Goal: Information Seeking & Learning: Learn about a topic

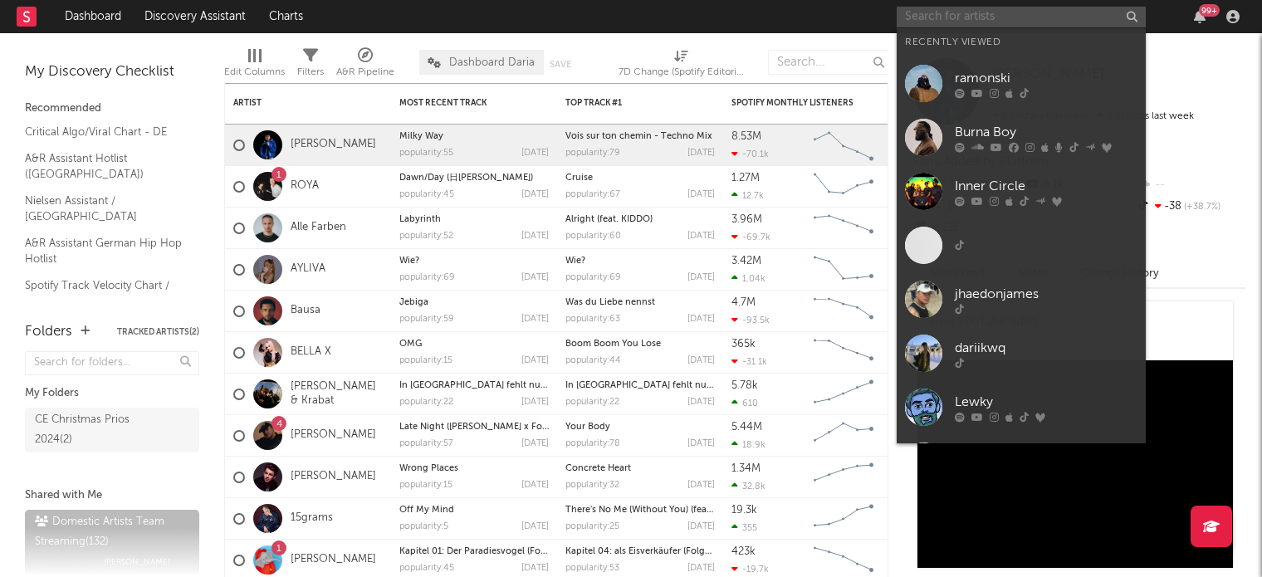
click at [1015, 8] on input "text" at bounding box center [1021, 17] width 249 height 21
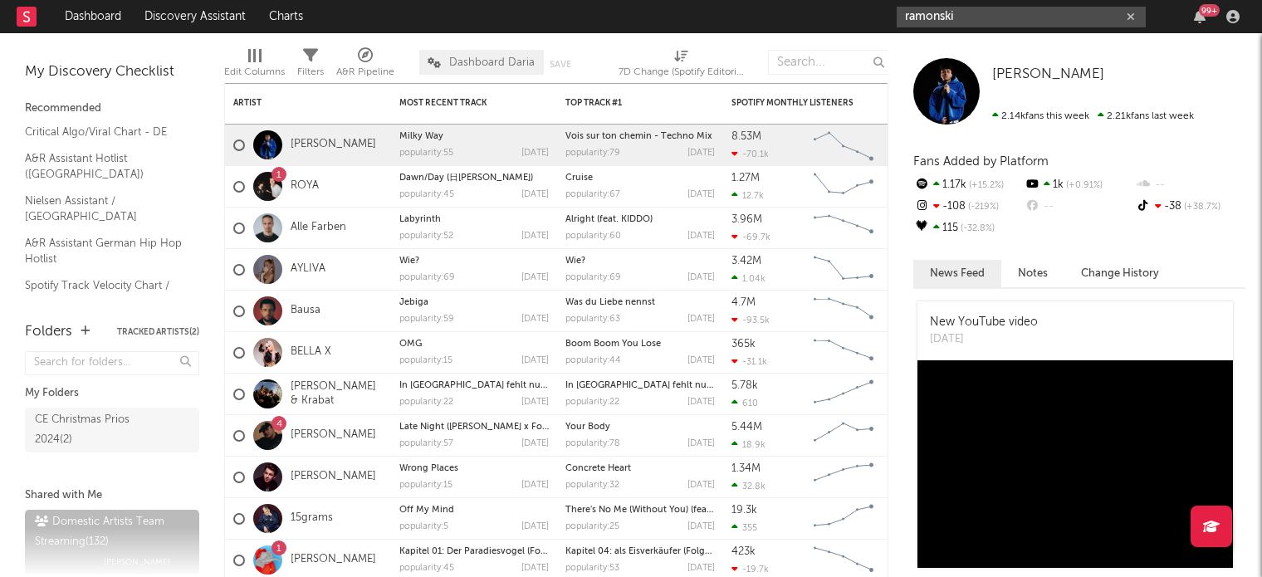
click at [984, 9] on input "ramonski" at bounding box center [1021, 17] width 249 height 21
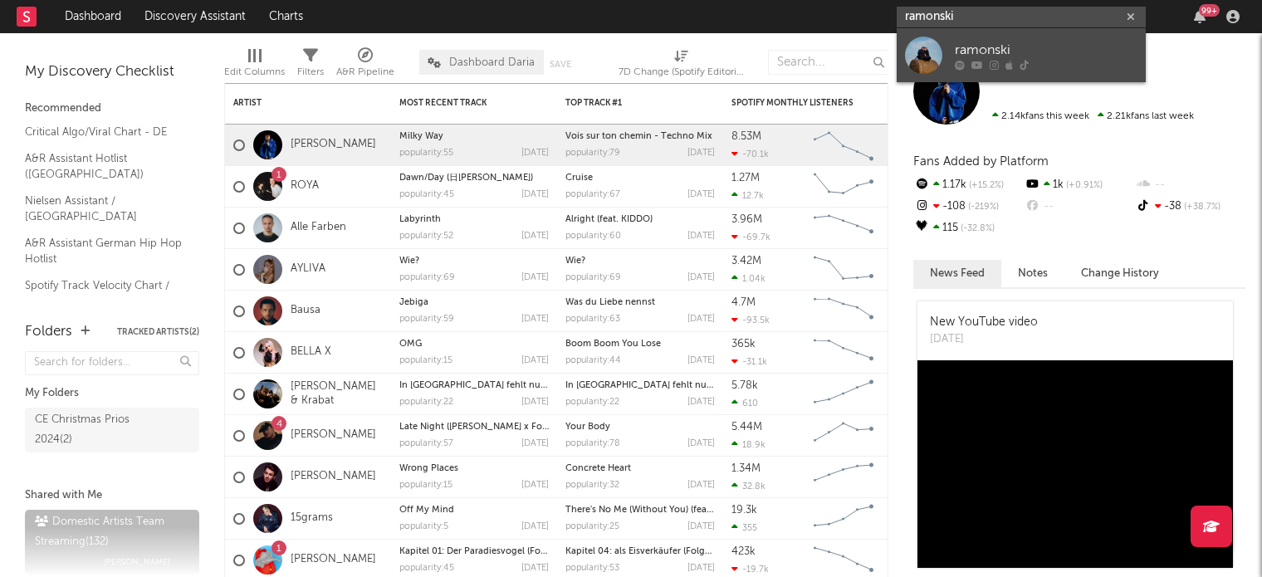
type input "ramonski"
click at [981, 65] on icon at bounding box center [977, 65] width 12 height 10
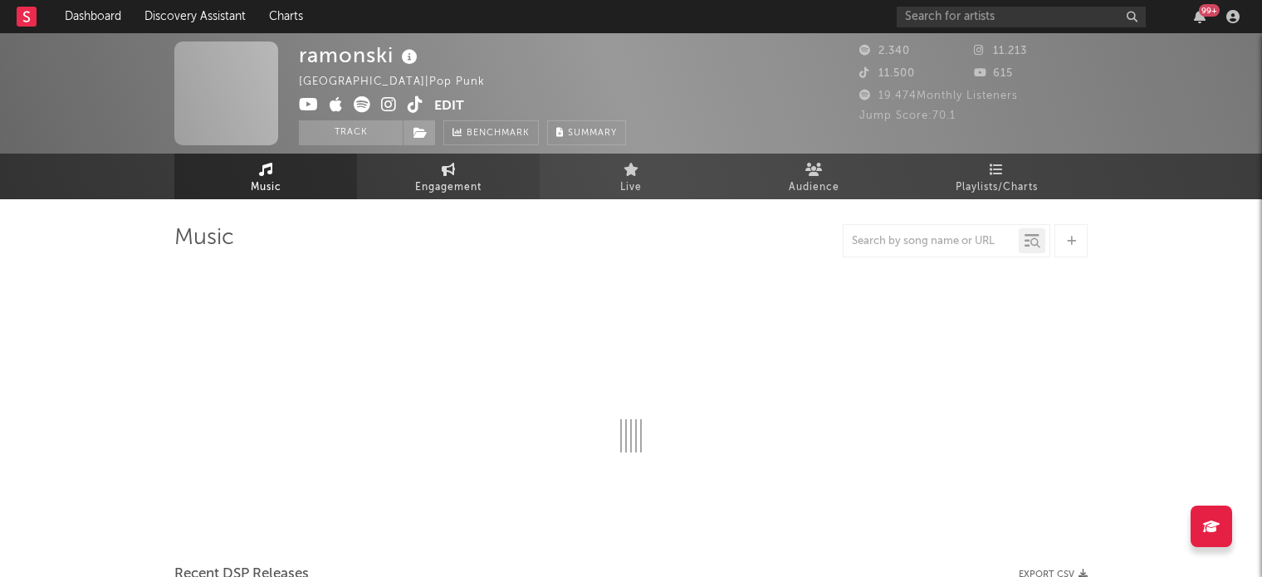
click at [426, 163] on link "Engagement" at bounding box center [448, 177] width 183 height 46
select select "1w"
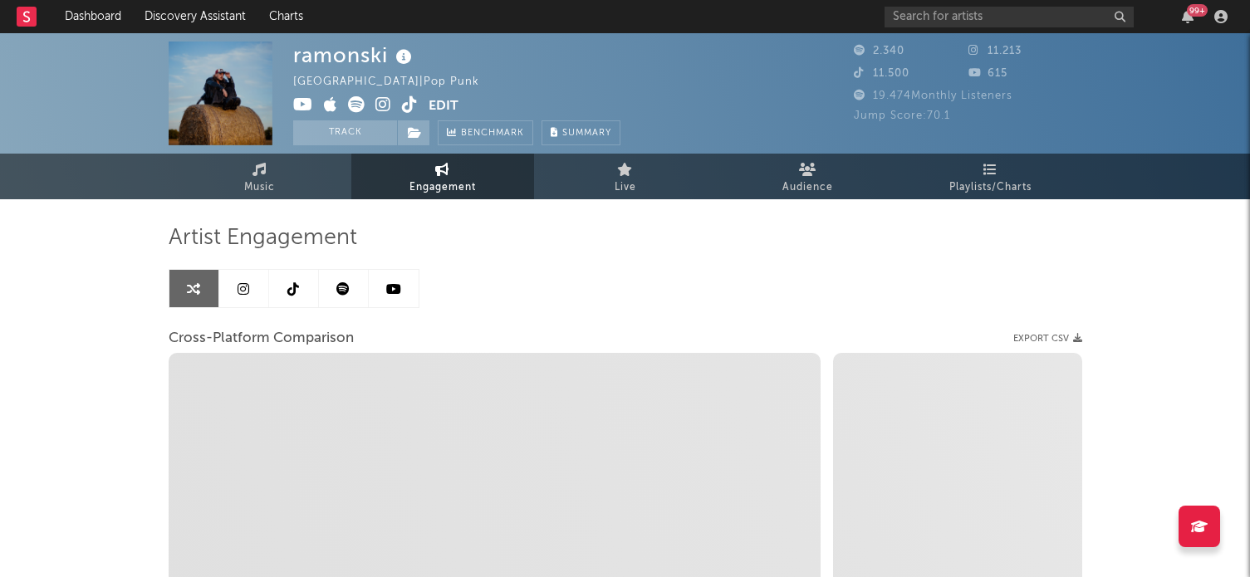
click at [252, 294] on link at bounding box center [244, 288] width 50 height 37
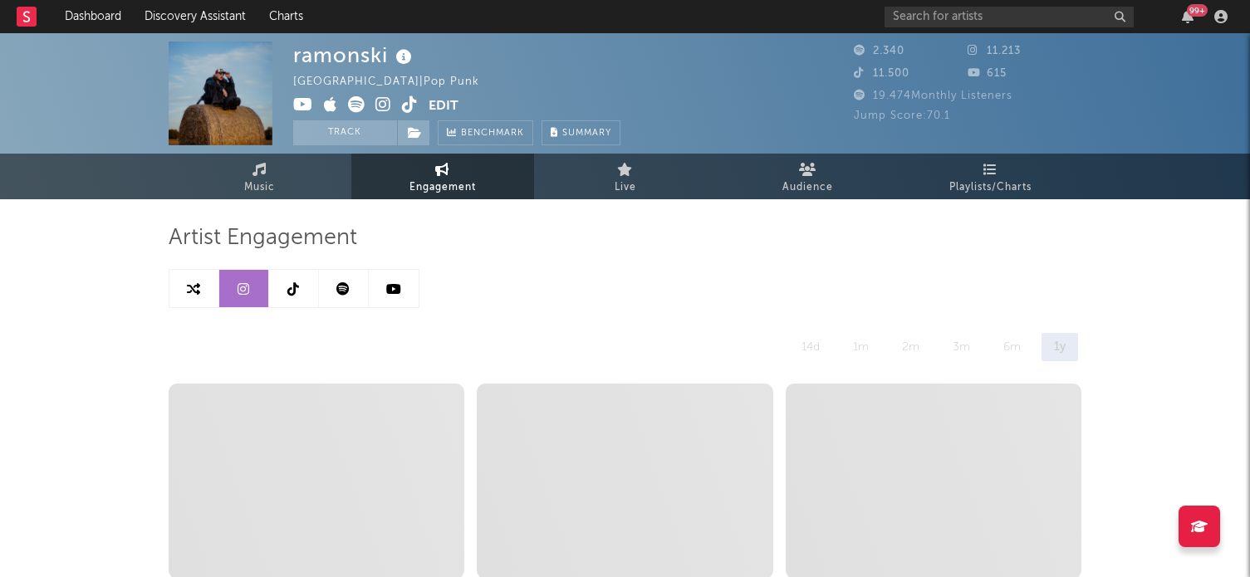
select select "6m"
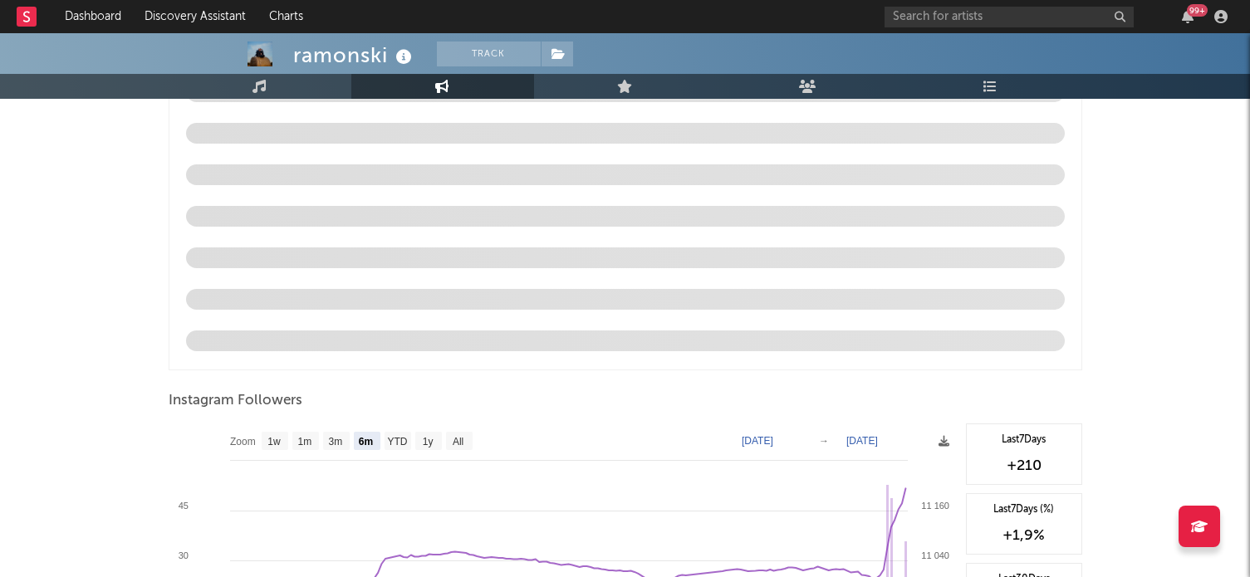
scroll to position [1744, 0]
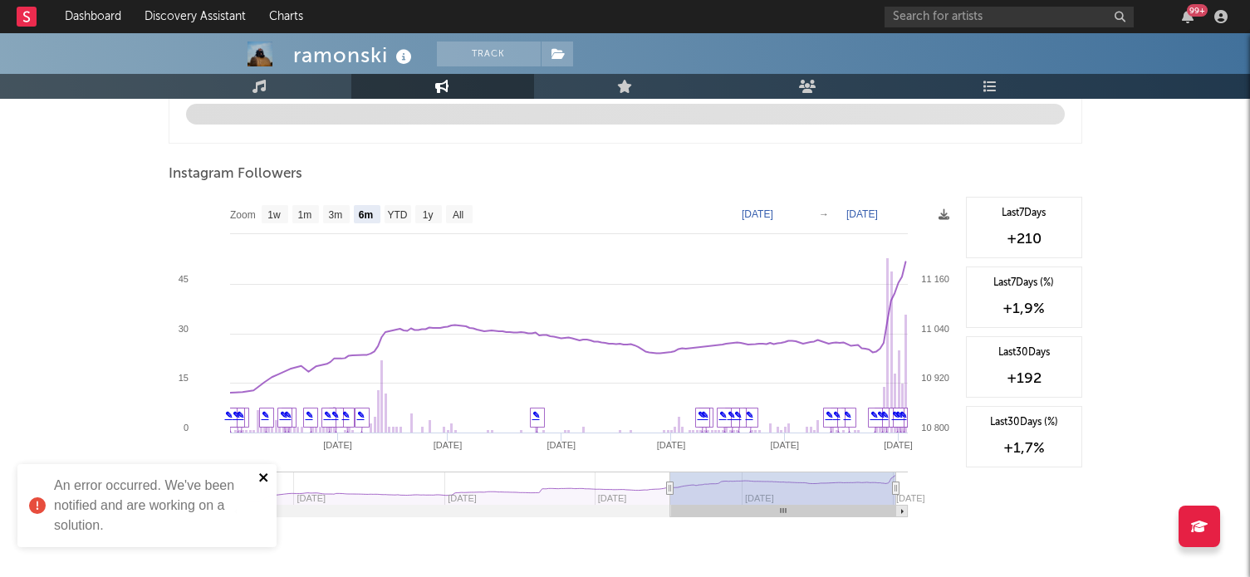
click at [262, 476] on icon "close" at bounding box center [263, 477] width 8 height 8
